Goal: Transaction & Acquisition: Purchase product/service

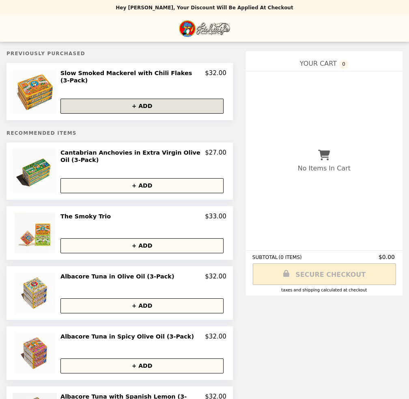
click at [168, 106] on button "+ ADD" at bounding box center [141, 106] width 163 height 15
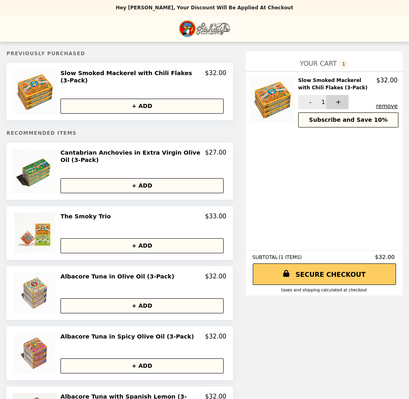
click at [326, 105] on button "+" at bounding box center [337, 102] width 22 height 14
click at [326, 101] on button "+" at bounding box center [337, 102] width 22 height 14
click at [207, 26] on img "Main" at bounding box center [204, 28] width 51 height 17
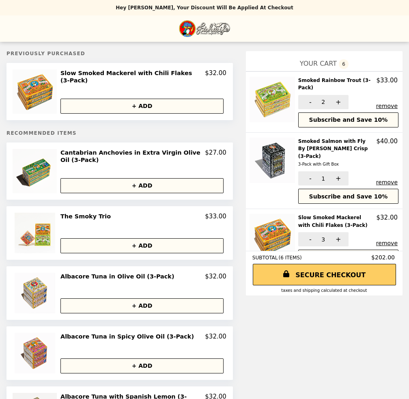
click at [388, 179] on button "remove" at bounding box center [387, 182] width 22 height 6
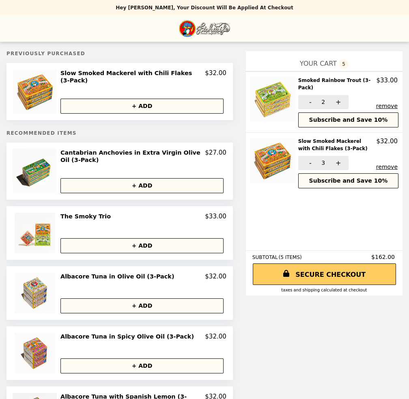
click at [302, 289] on div "Taxes and Shipping calculated at checkout" at bounding box center [324, 290] width 144 height 4
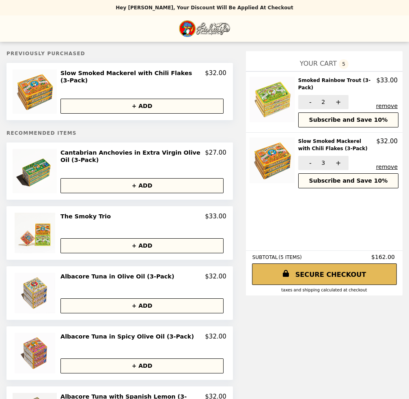
click at [295, 274] on link "SECURE CHECKOUT" at bounding box center [324, 274] width 145 height 22
